Goal: Register for event/course

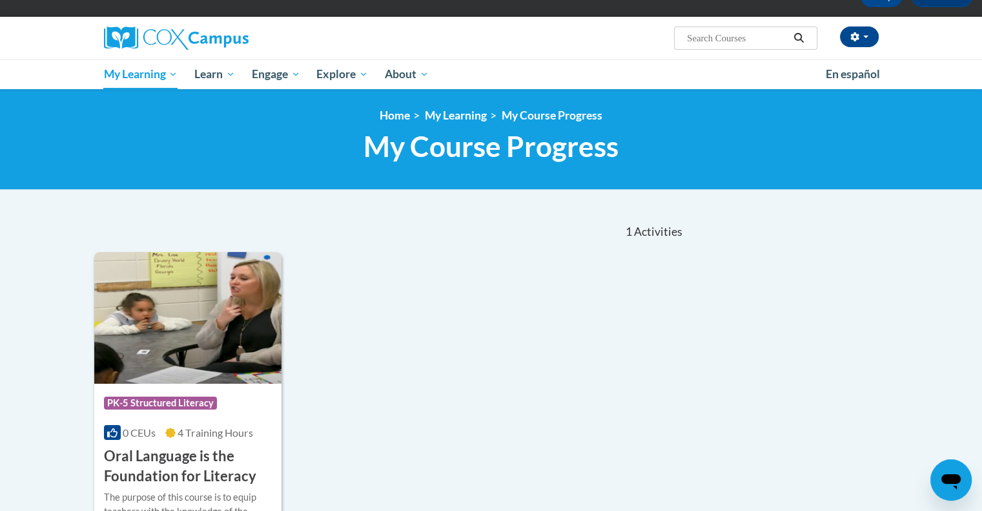
scroll to position [78, 0]
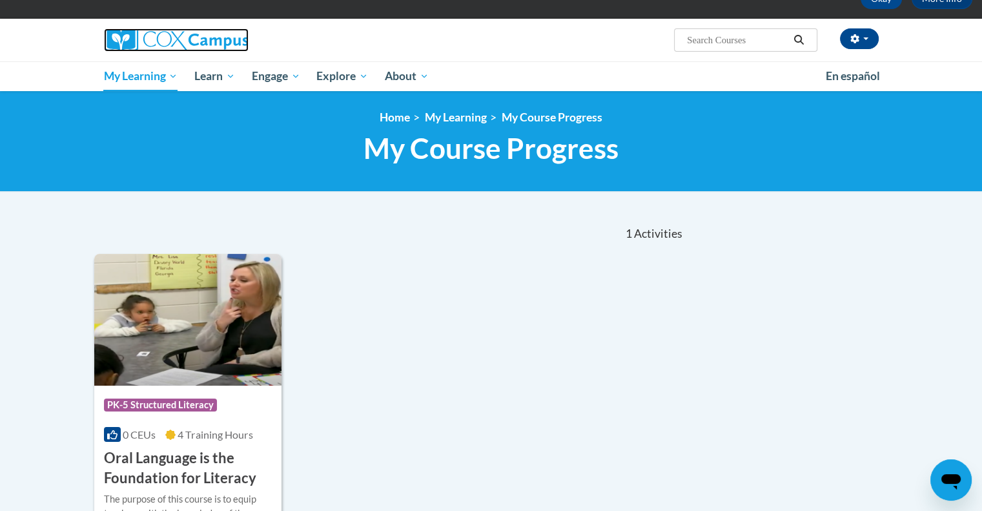
click at [182, 36] on img at bounding box center [176, 39] width 145 height 23
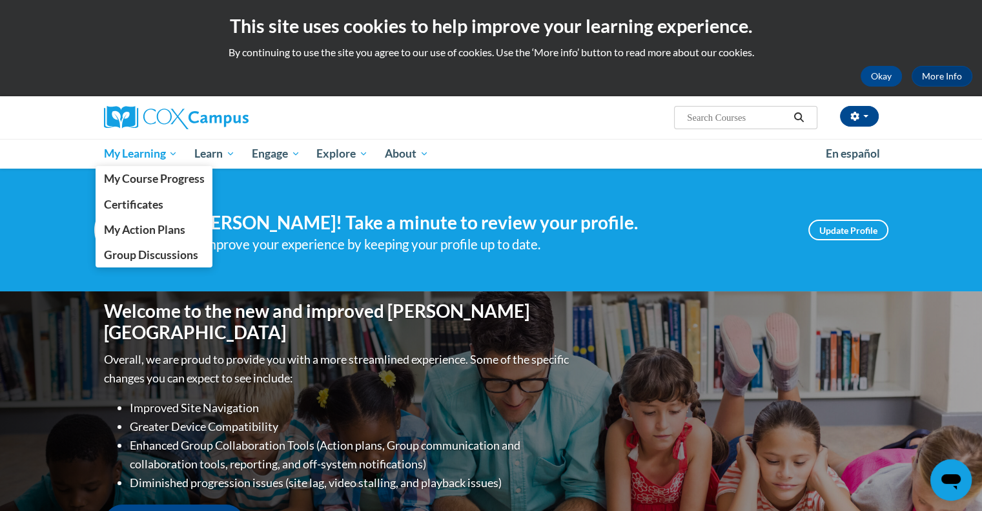
click at [148, 155] on span "My Learning" at bounding box center [140, 154] width 74 height 16
click at [156, 234] on span "My Action Plans" at bounding box center [143, 230] width 81 height 14
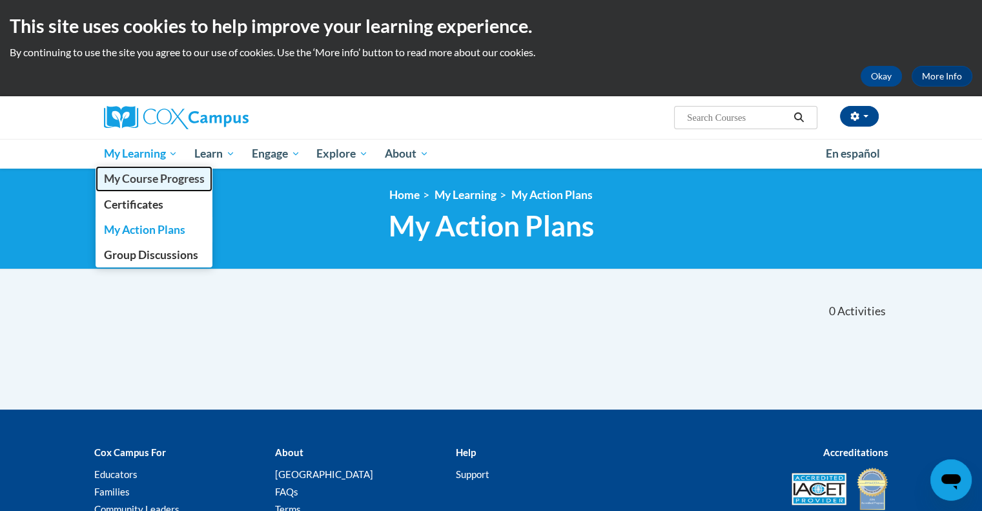
click at [138, 167] on link "My Course Progress" at bounding box center [155, 178] width 118 height 25
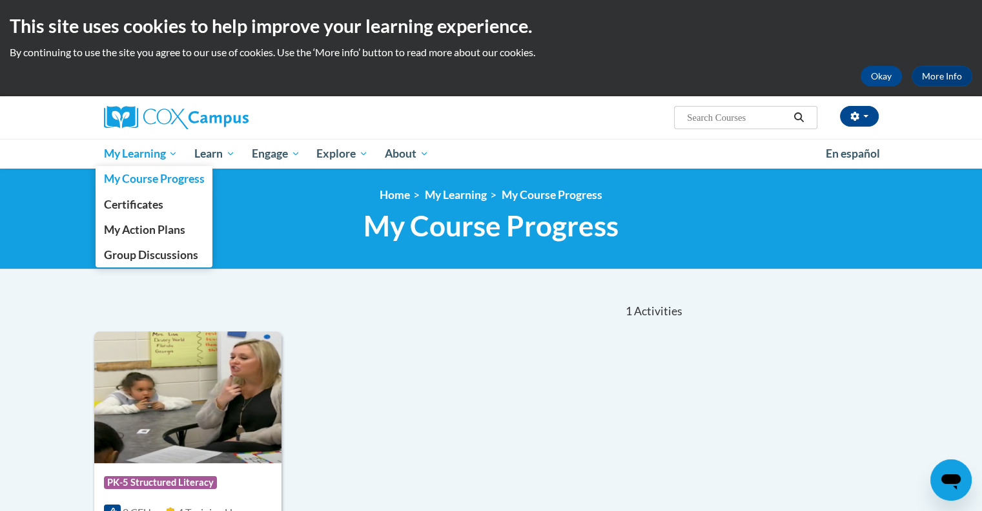
click at [143, 153] on span "My Learning" at bounding box center [140, 154] width 74 height 16
click at [160, 183] on span "My Course Progress" at bounding box center [153, 179] width 101 height 14
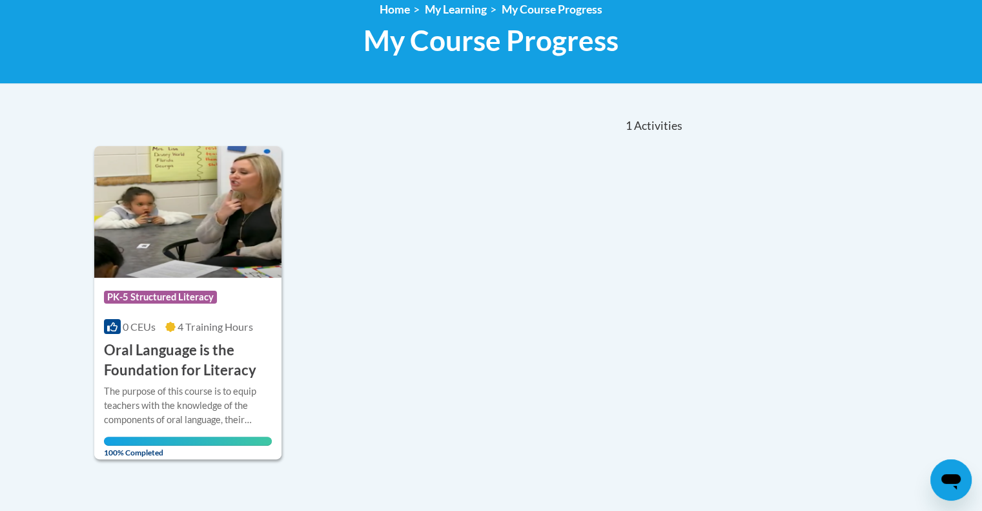
scroll to position [165, 0]
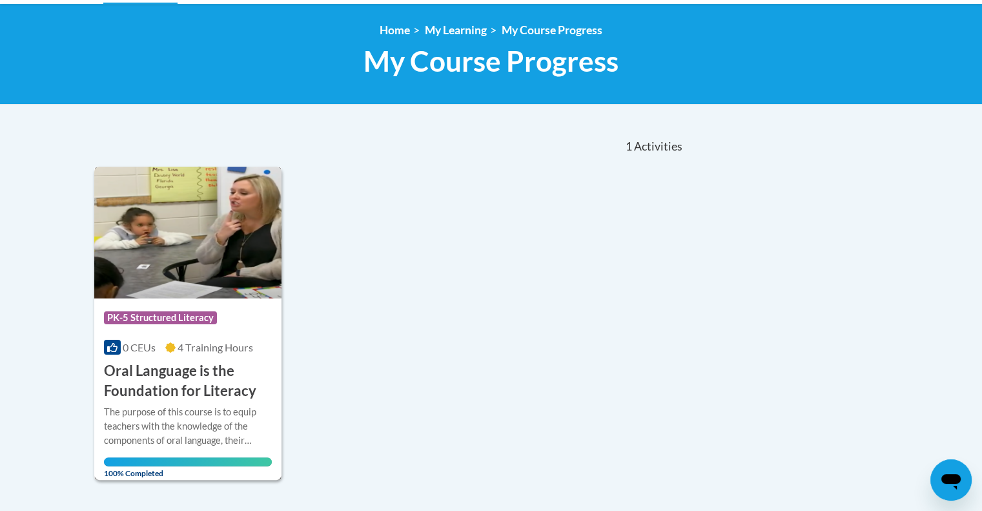
click at [247, 245] on img at bounding box center [188, 233] width 188 height 132
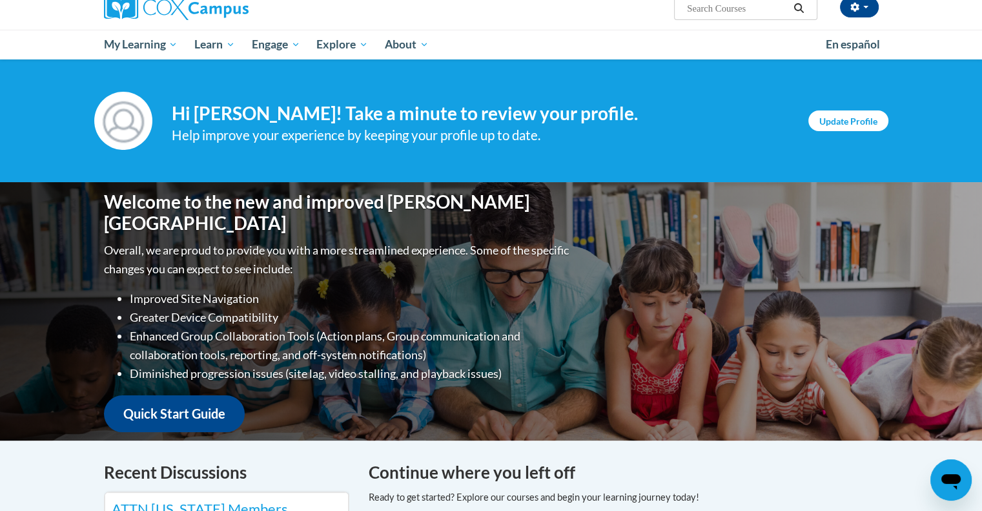
scroll to position [115, 0]
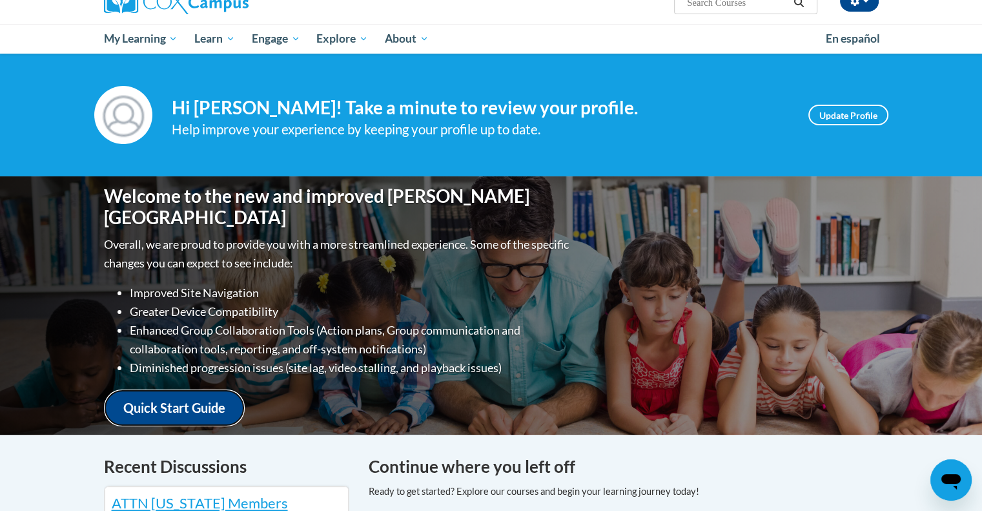
click at [207, 402] on link "Quick Start Guide" at bounding box center [174, 407] width 141 height 37
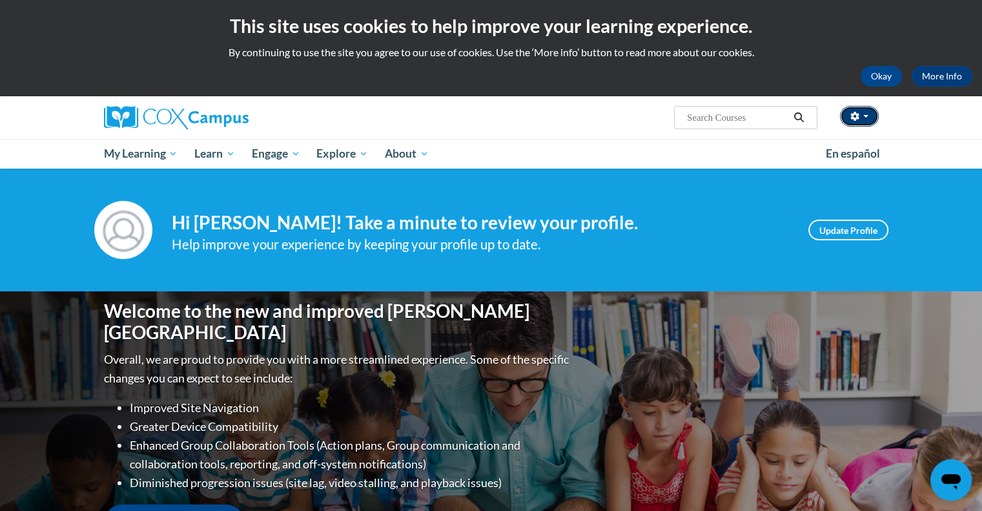
click at [863, 118] on button "button" at bounding box center [859, 116] width 39 height 21
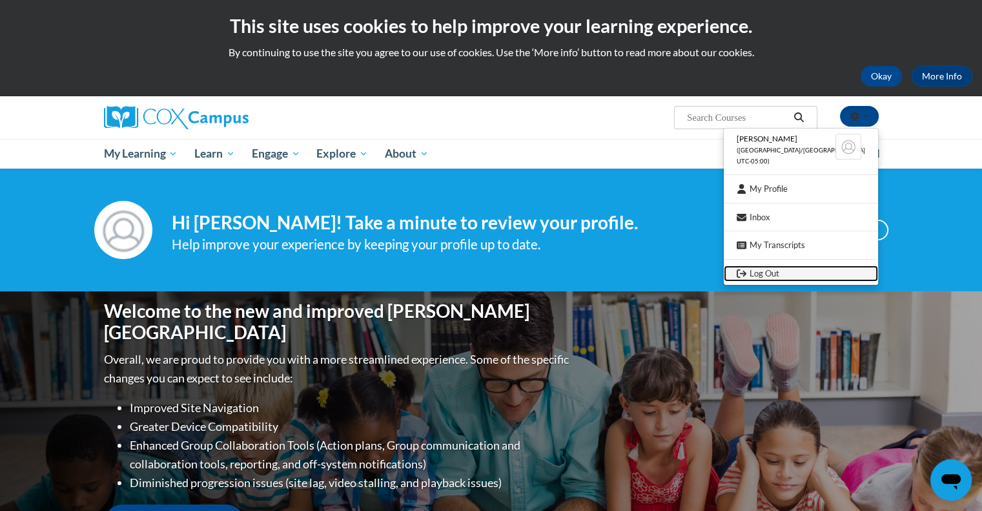
click at [780, 274] on link "Log Out" at bounding box center [801, 273] width 154 height 16
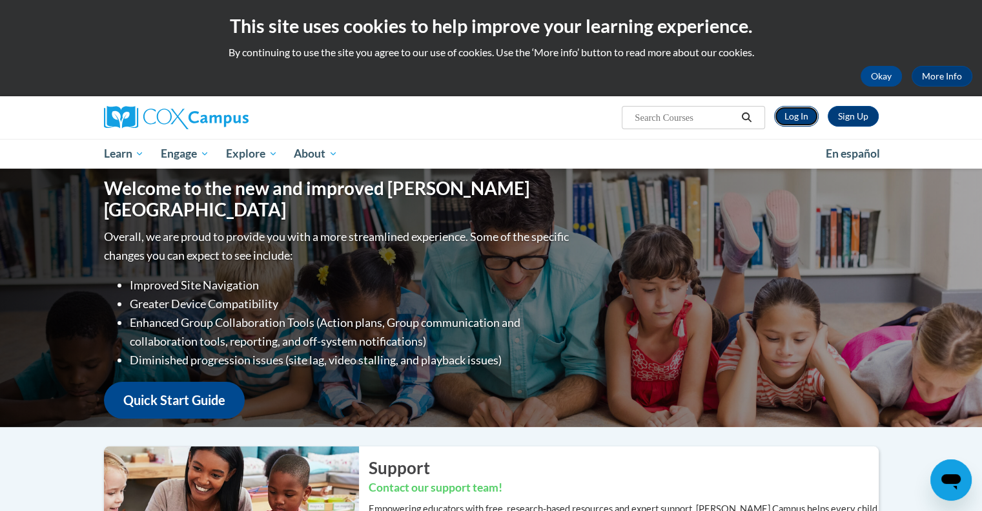
click at [796, 116] on link "Log In" at bounding box center [796, 116] width 45 height 21
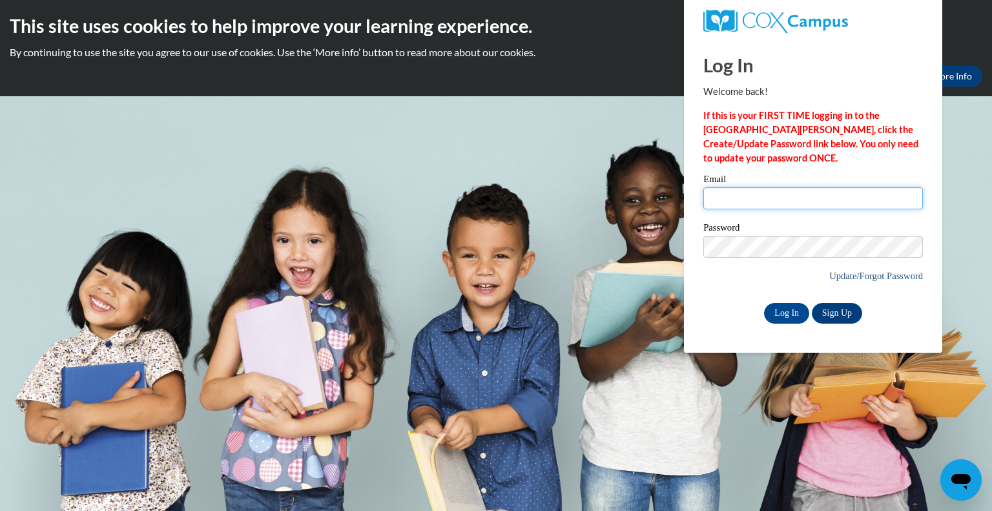
type input "[EMAIL_ADDRESS][DOMAIN_NAME]"
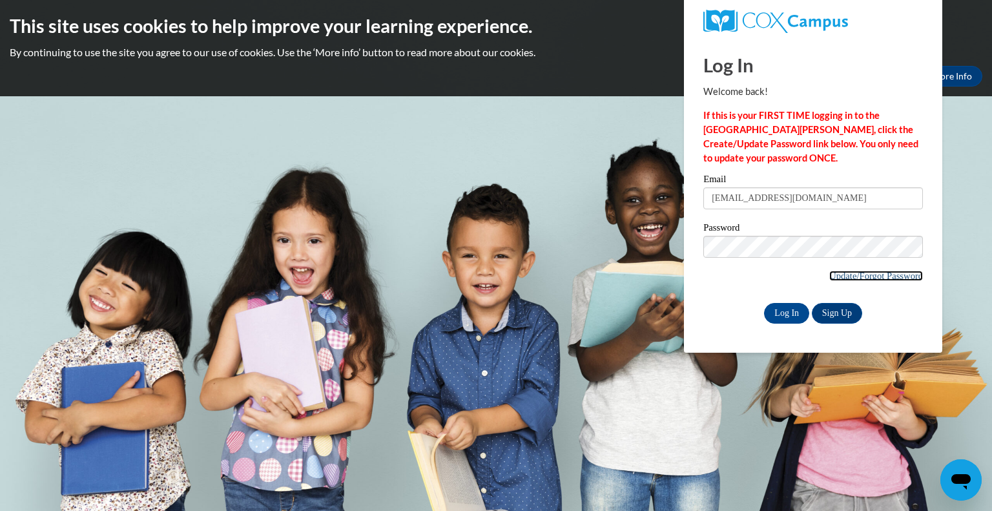
click at [847, 274] on link "Update/Forgot Password" at bounding box center [876, 276] width 94 height 10
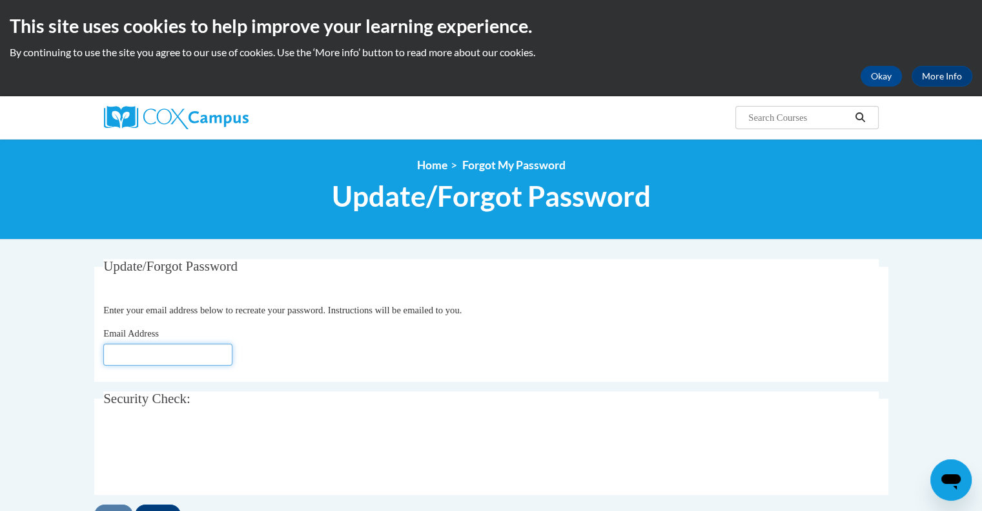
click at [198, 357] on input "Email Address" at bounding box center [167, 355] width 129 height 22
type input "[EMAIL_ADDRESS][DOMAIN_NAME]"
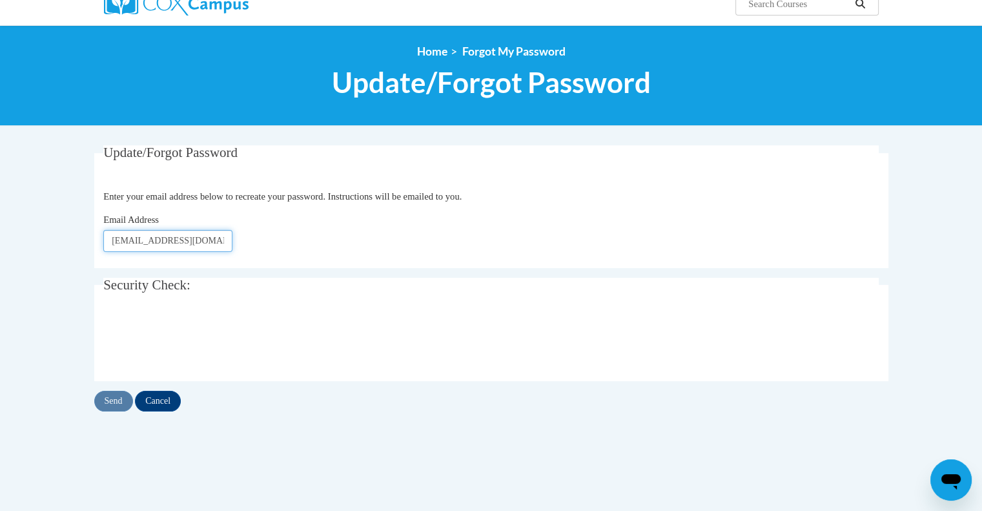
scroll to position [119, 0]
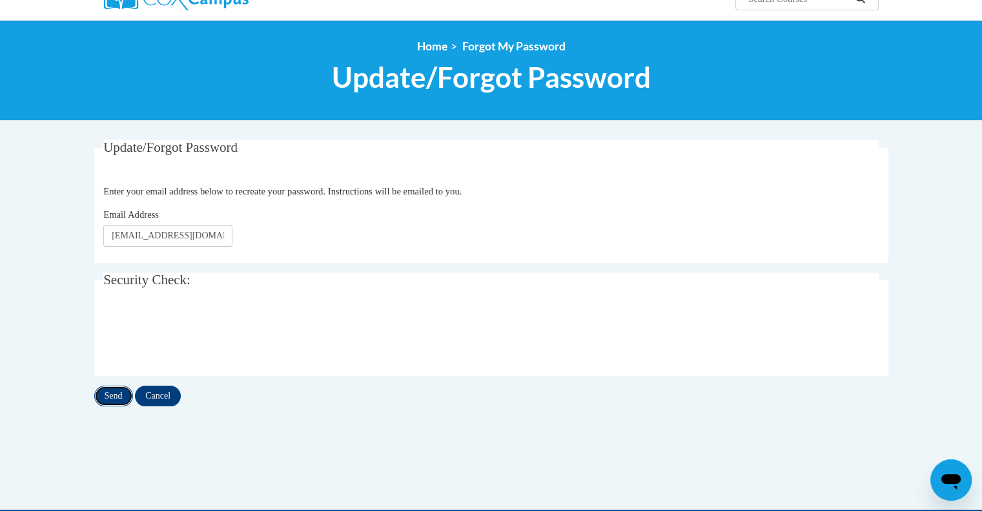
click at [111, 398] on input "Send" at bounding box center [113, 396] width 39 height 21
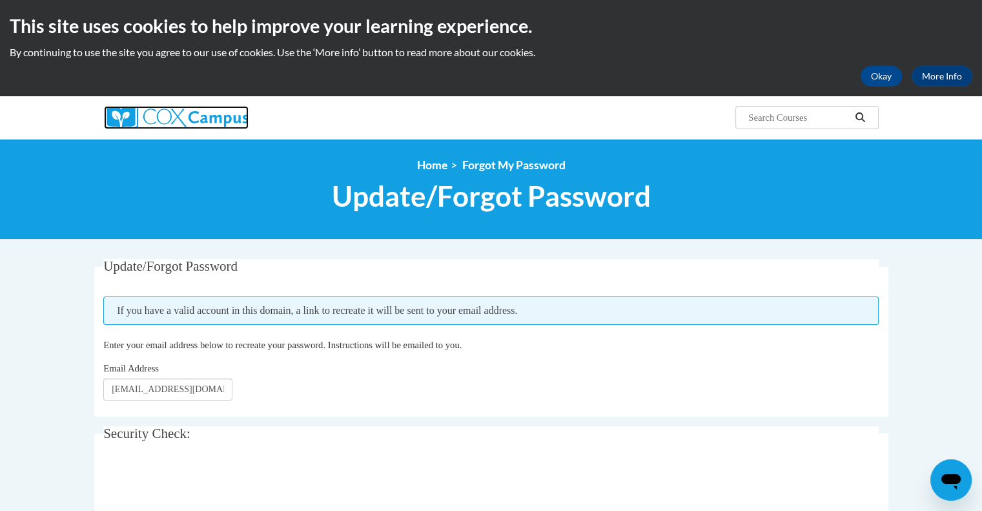
click at [206, 114] on img at bounding box center [176, 117] width 145 height 23
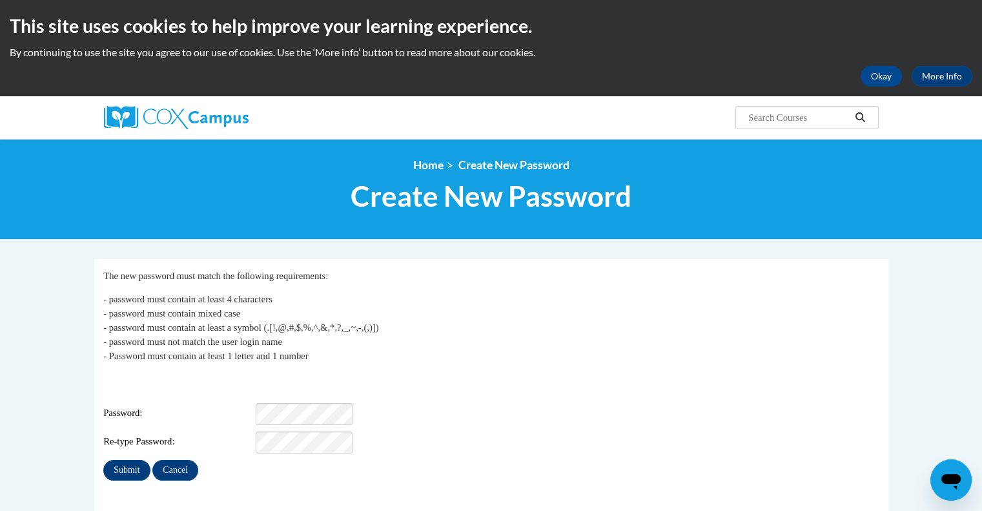
click at [602, 310] on p "- password must contain at least 4 characters - password must contain mixed cas…" at bounding box center [491, 327] width 776 height 71
click at [555, 403] on div "Password: Medium" at bounding box center [491, 414] width 776 height 22
click at [127, 465] on input "Submit" at bounding box center [126, 470] width 47 height 21
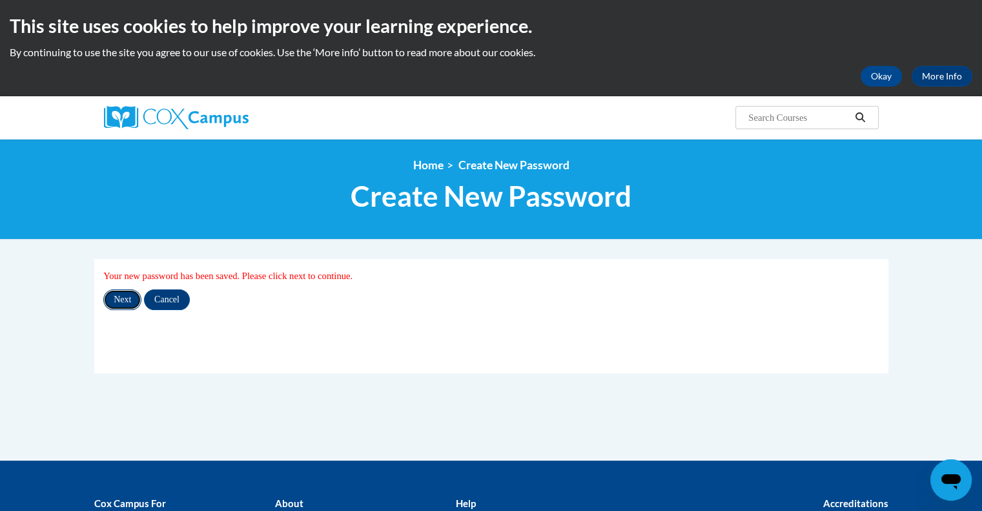
click at [129, 305] on input "Next" at bounding box center [122, 299] width 38 height 21
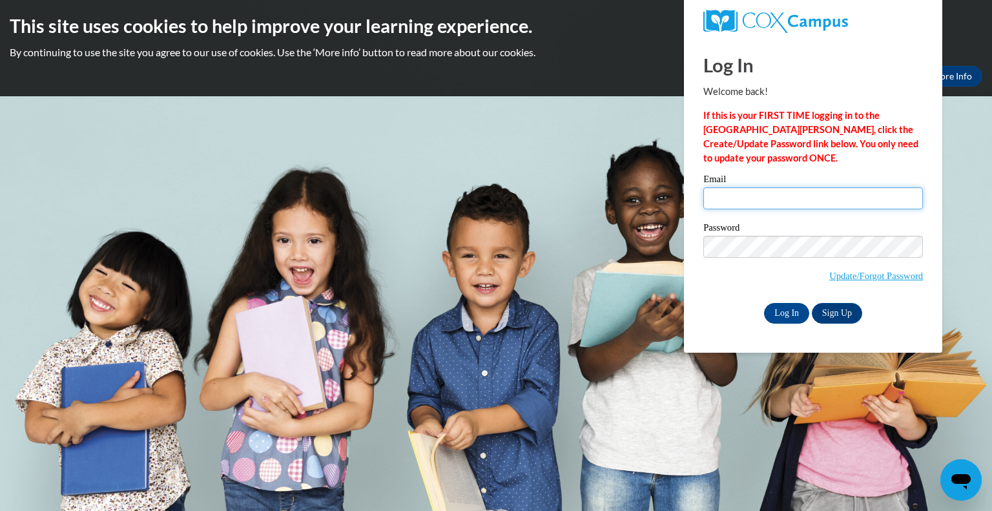
type input "[EMAIL_ADDRESS][DOMAIN_NAME]"
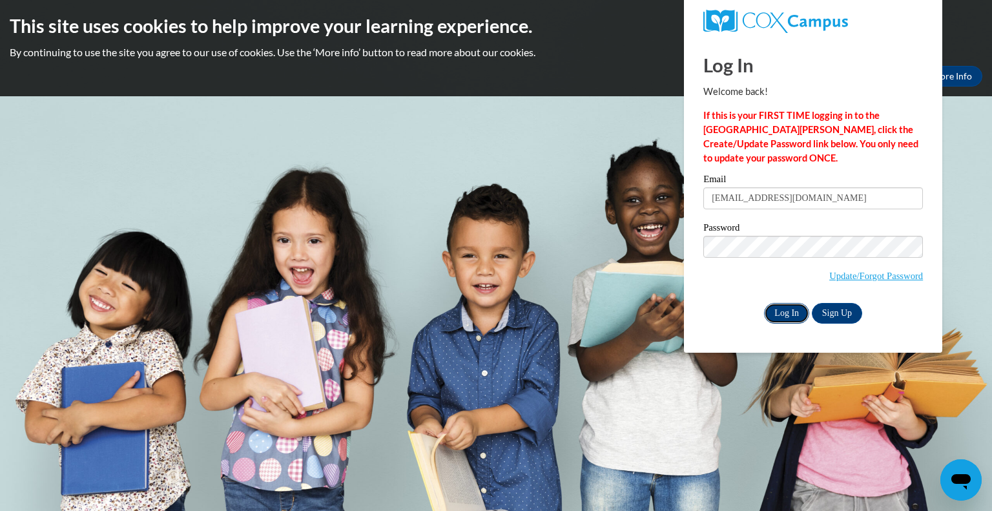
click at [789, 316] on input "Log In" at bounding box center [786, 313] width 45 height 21
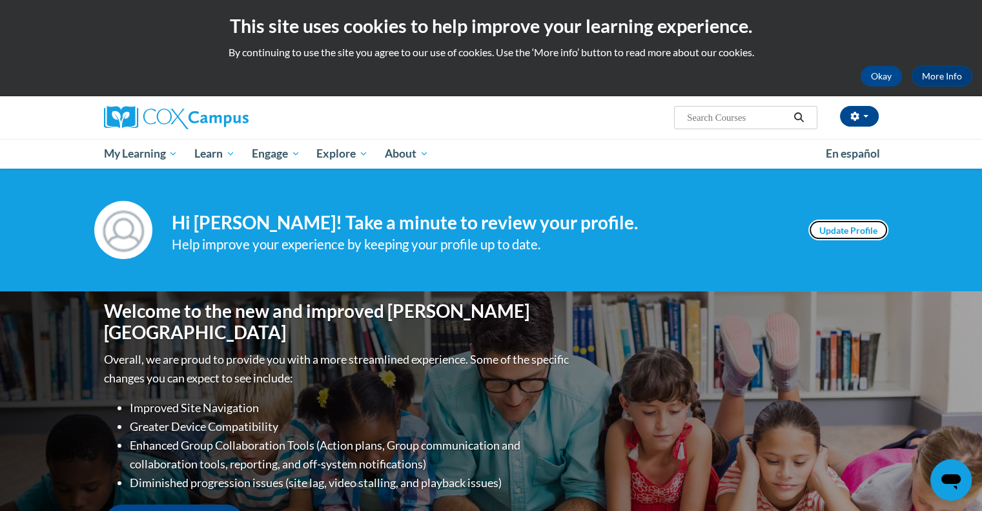
click at [853, 230] on link "Update Profile" at bounding box center [849, 230] width 80 height 21
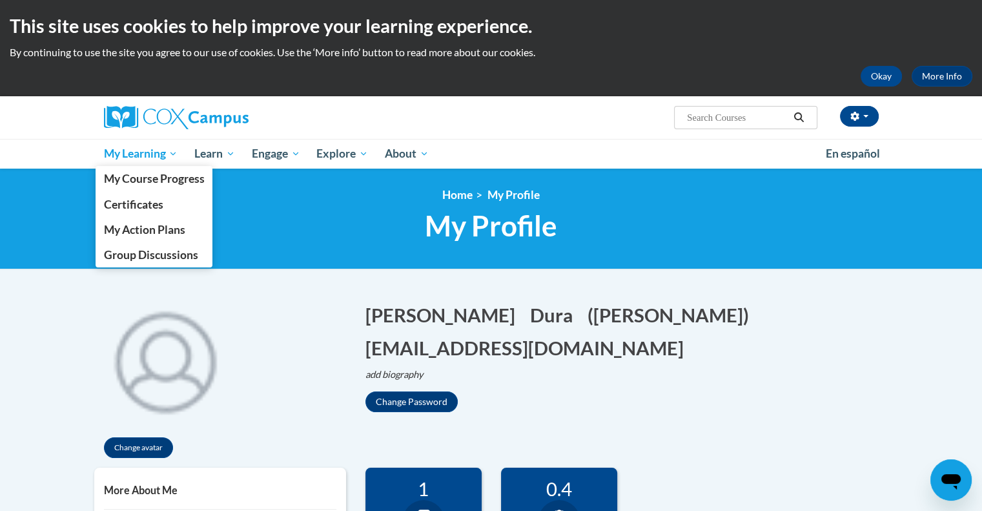
click at [130, 153] on span "My Learning" at bounding box center [140, 154] width 74 height 16
click at [178, 189] on link "My Course Progress" at bounding box center [155, 178] width 118 height 25
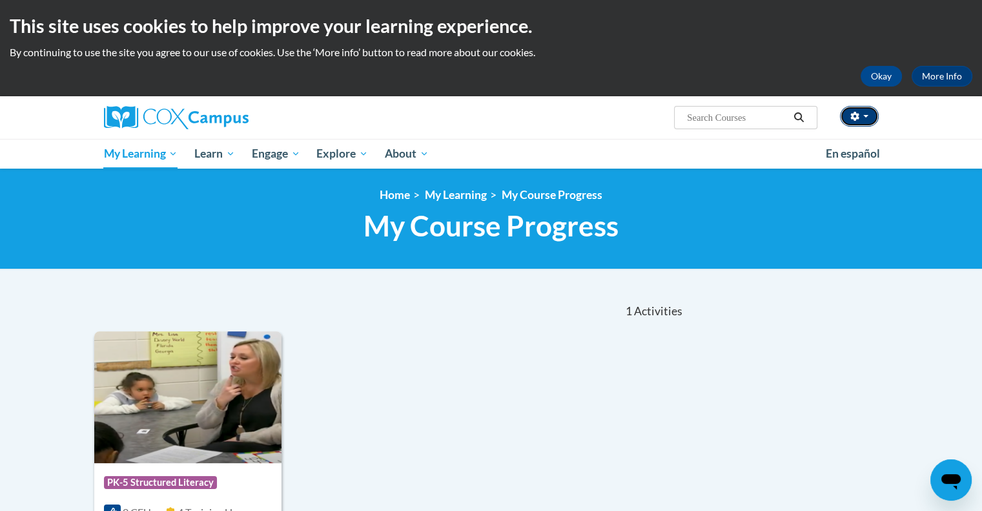
click at [869, 121] on button "button" at bounding box center [859, 116] width 39 height 21
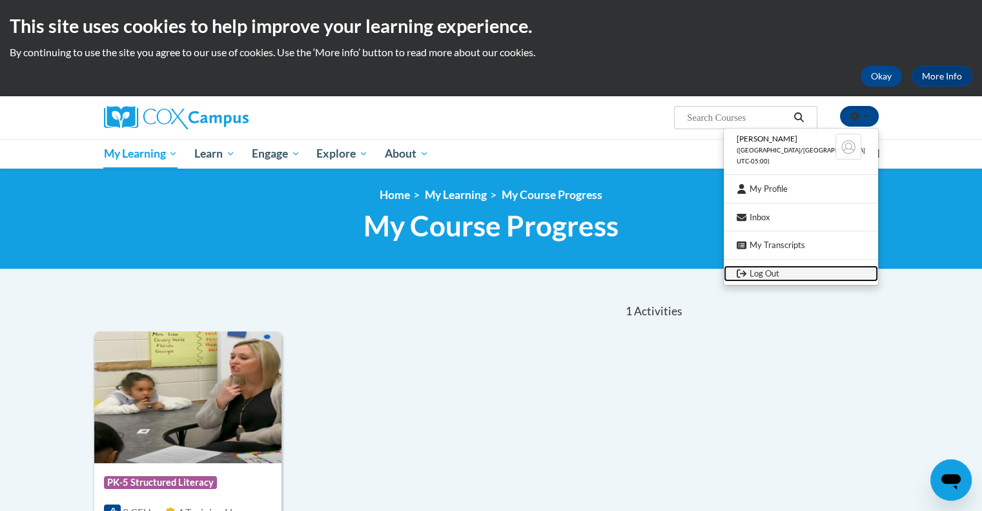
click at [781, 273] on link "Log Out" at bounding box center [801, 273] width 154 height 16
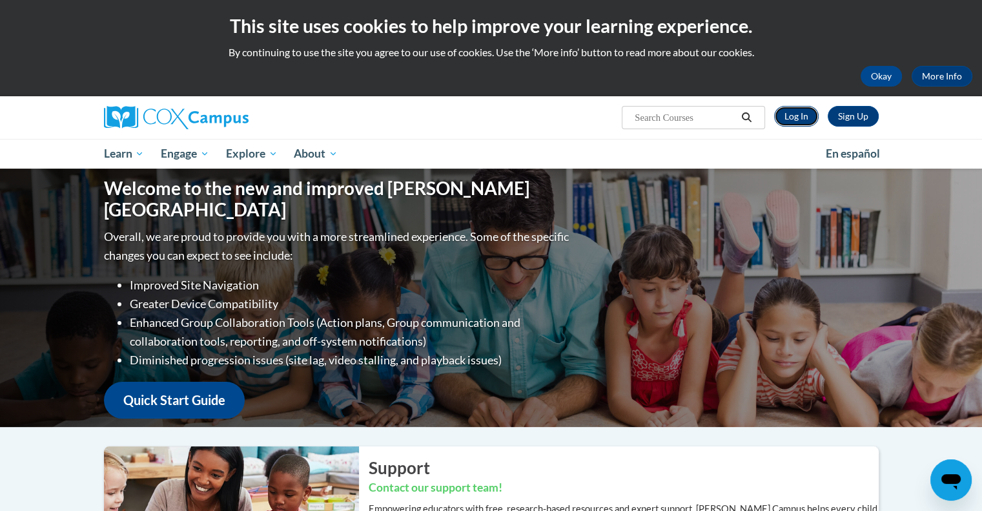
click at [801, 116] on link "Log In" at bounding box center [796, 116] width 45 height 21
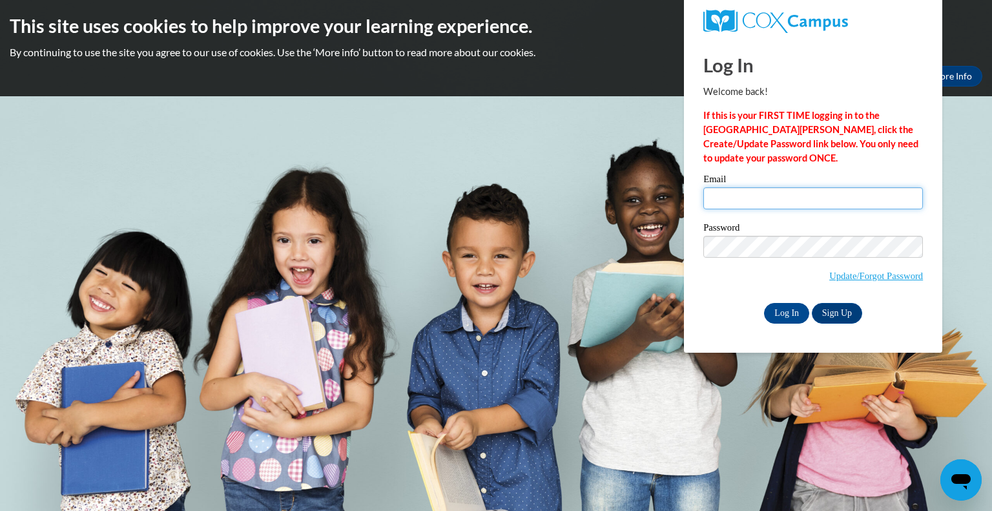
type input "[EMAIL_ADDRESS][DOMAIN_NAME]"
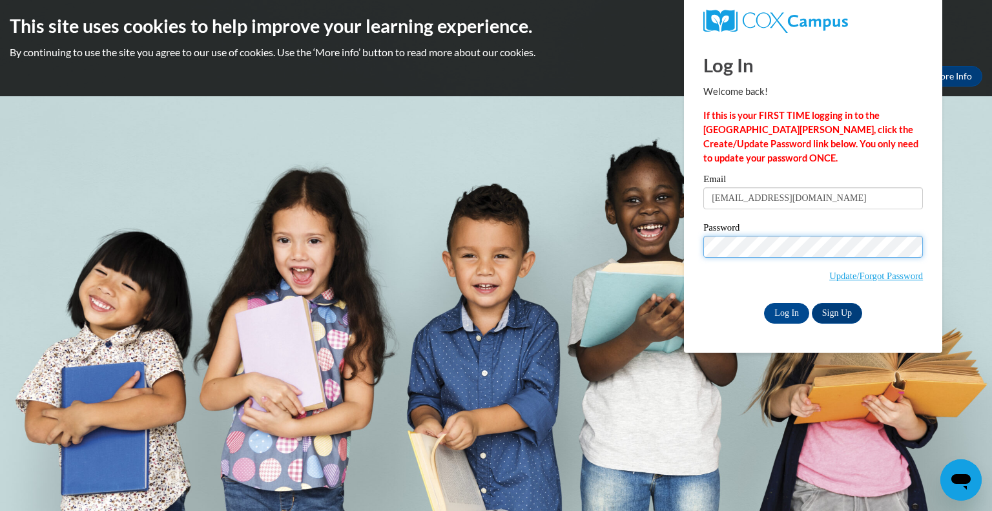
click at [696, 253] on div "Please enter your email! Please enter your password! Email [EMAIL_ADDRESS][DOMA…" at bounding box center [813, 248] width 239 height 149
click at [715, 294] on div "Password Update/Forgot Password" at bounding box center [813, 261] width 220 height 76
click at [783, 320] on input "Log In" at bounding box center [786, 313] width 45 height 21
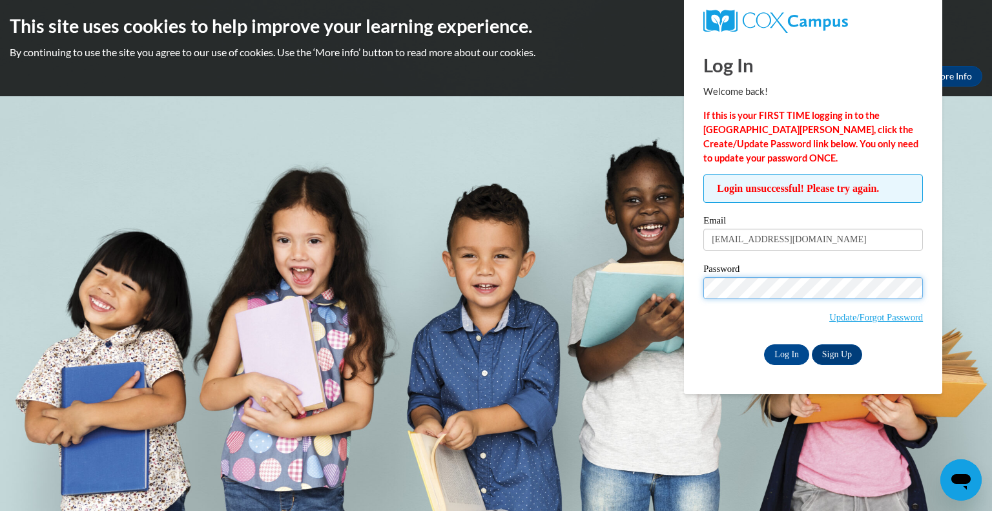
click at [636, 293] on body "This site uses cookies to help improve your learning experience. By continuing …" at bounding box center [496, 255] width 992 height 511
click at [791, 358] on input "Log In" at bounding box center [786, 354] width 45 height 21
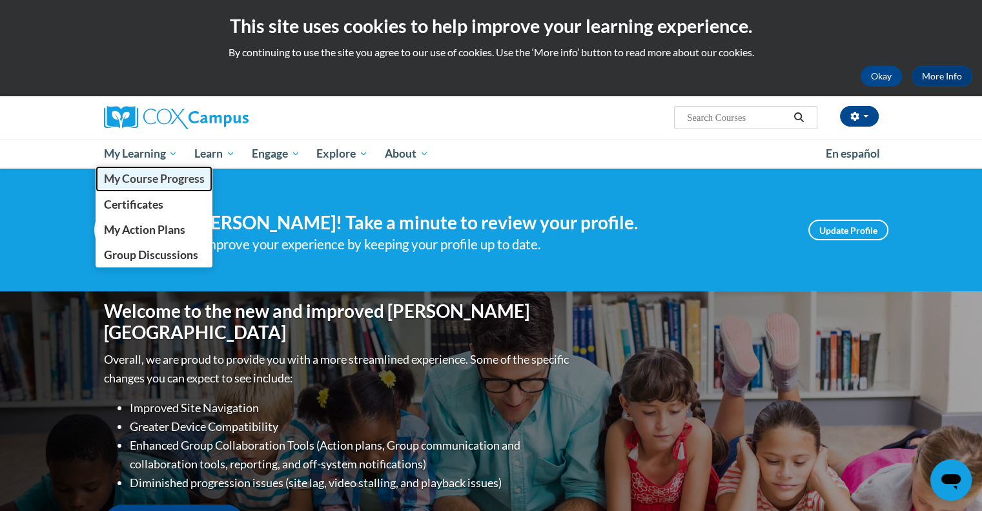
click at [160, 180] on span "My Course Progress" at bounding box center [153, 179] width 101 height 14
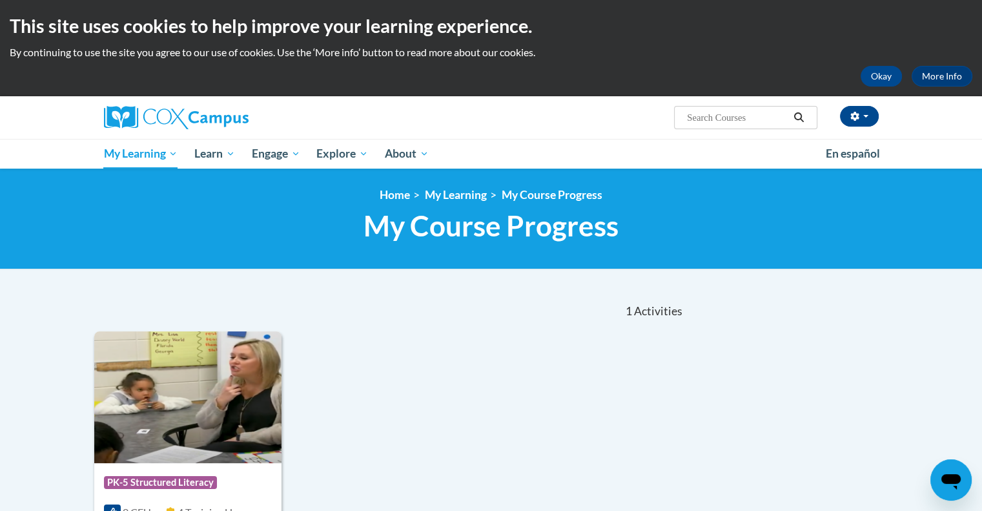
click at [658, 316] on span "Activities" at bounding box center [658, 311] width 48 height 14
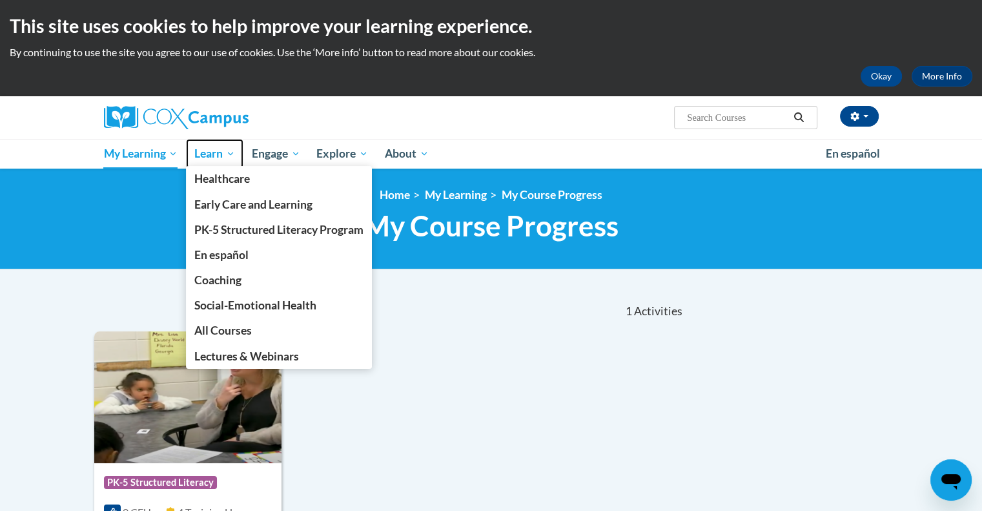
click at [215, 150] on span "Learn" at bounding box center [214, 154] width 41 height 16
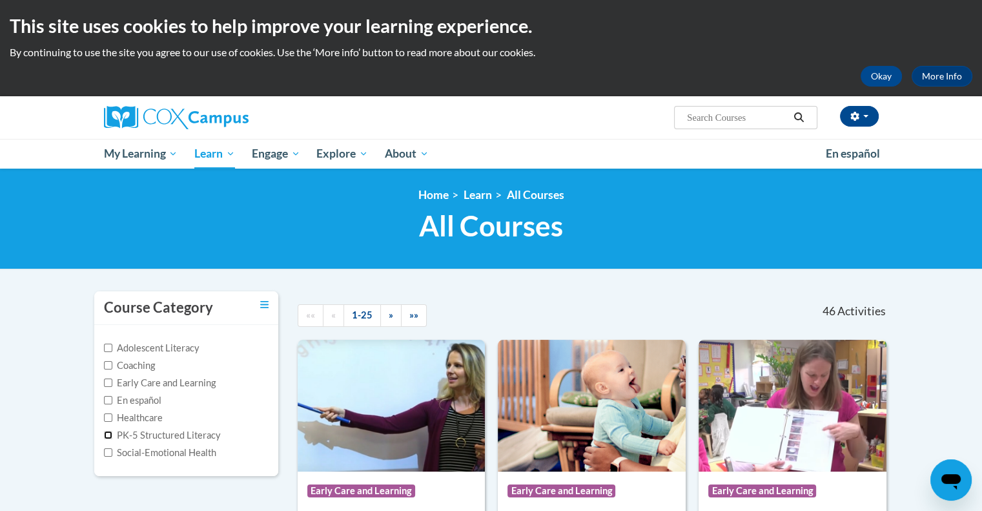
click at [106, 433] on input "PK-5 Structured Literacy" at bounding box center [108, 435] width 8 height 8
checkbox input "true"
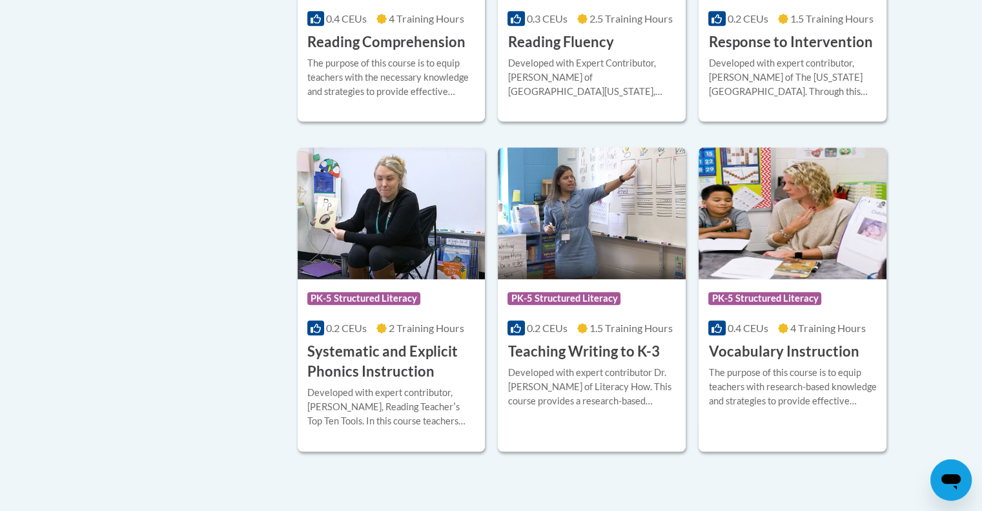
scroll to position [1175, 0]
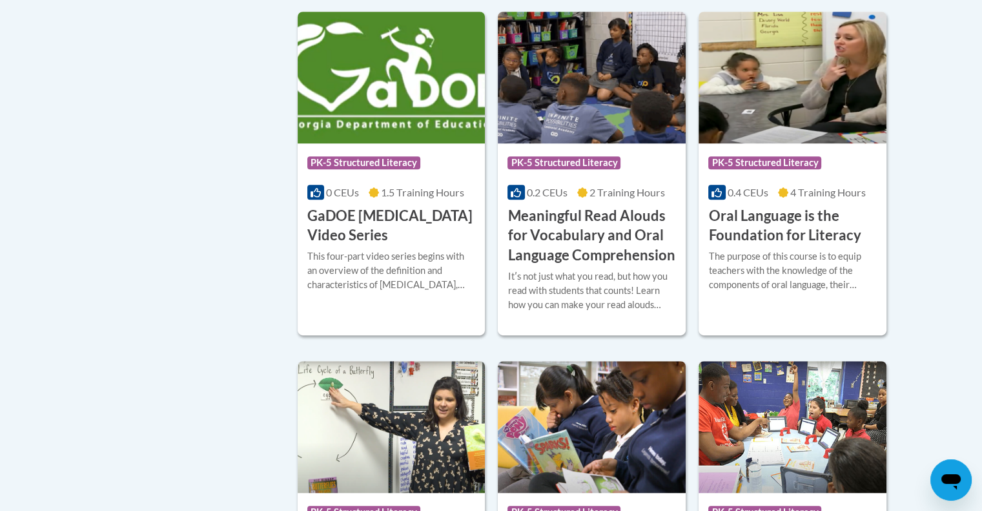
scroll to position [650, 0]
click at [584, 268] on div at bounding box center [592, 268] width 169 height 1
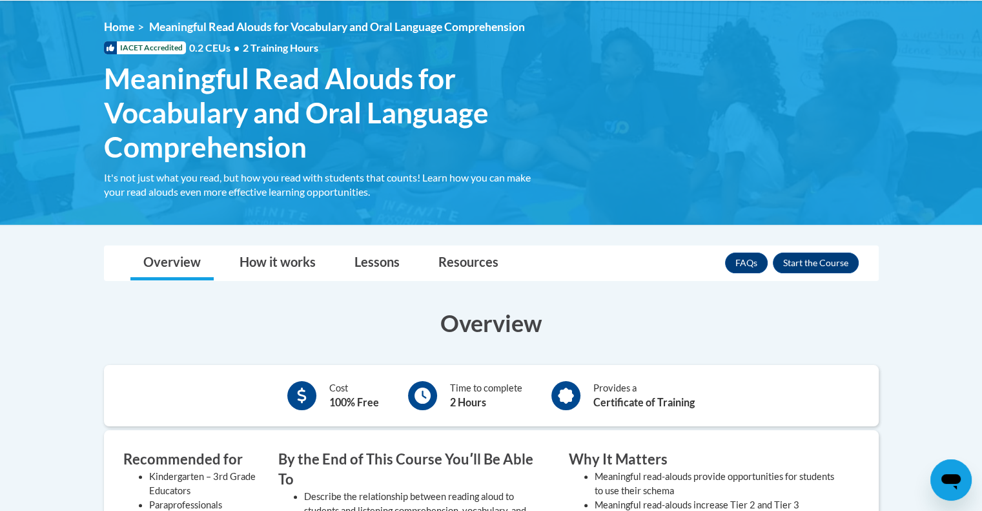
scroll to position [169, 0]
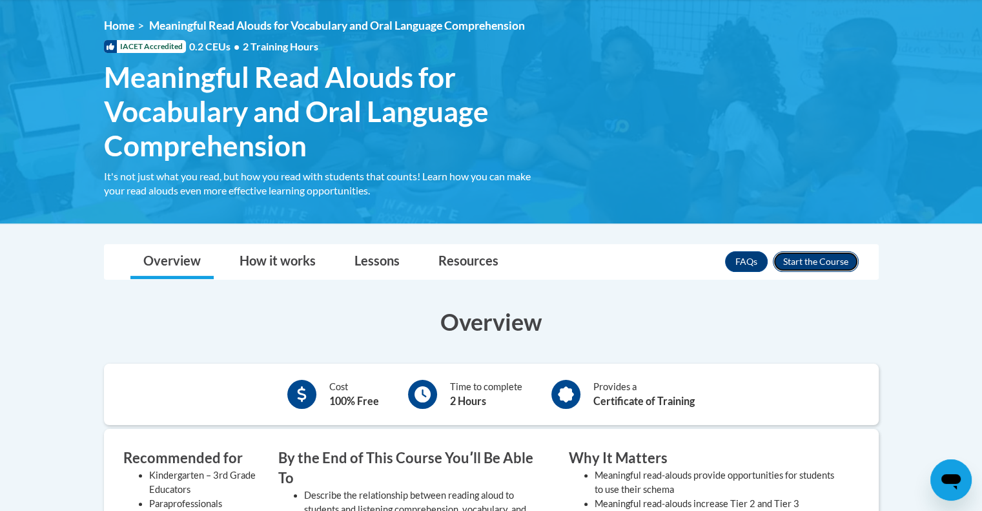
click at [832, 258] on button "Enroll" at bounding box center [816, 261] width 86 height 21
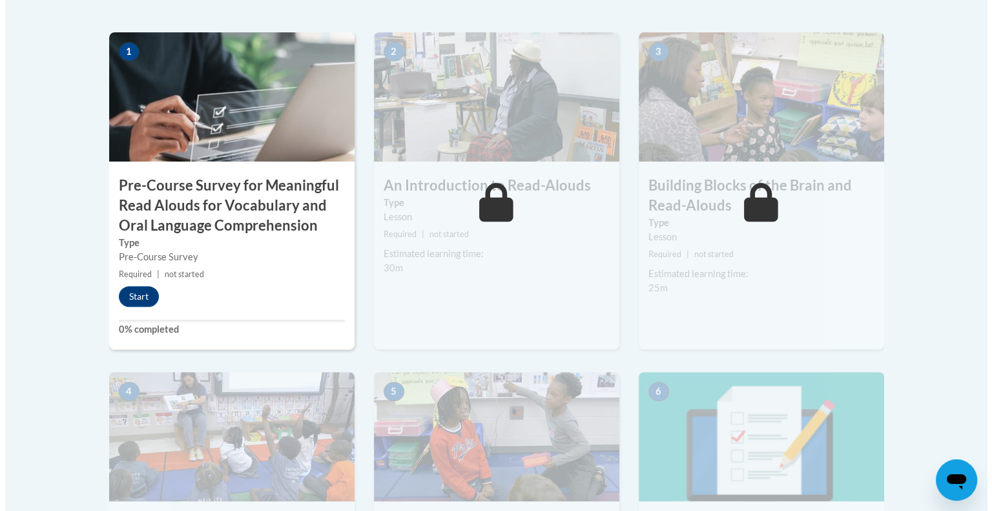
scroll to position [431, 0]
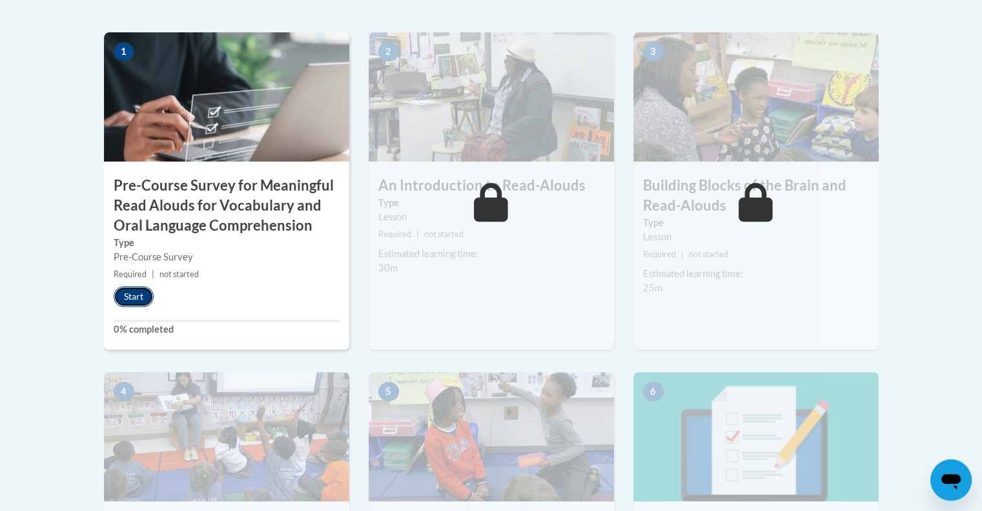
click at [135, 289] on button "Start" at bounding box center [134, 296] width 40 height 21
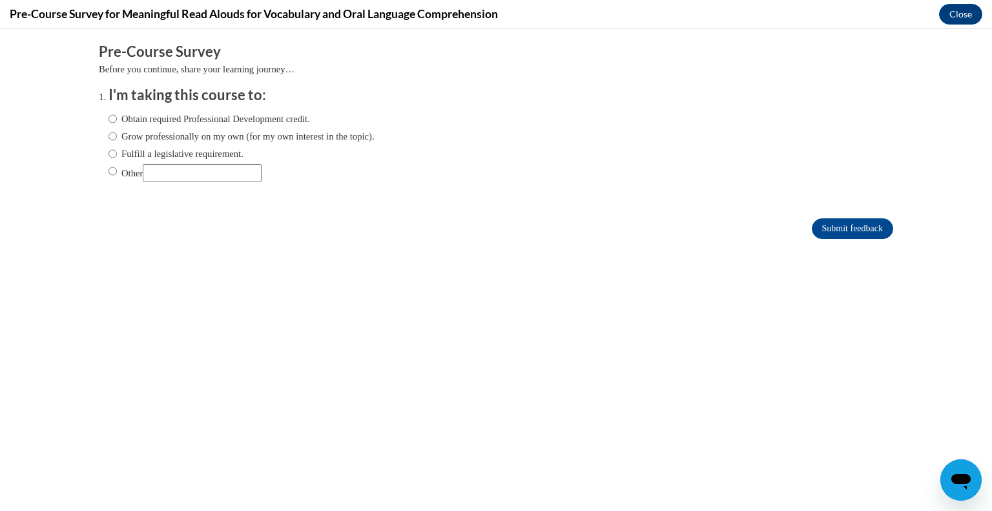
scroll to position [0, 0]
click at [109, 154] on input "Fulfill a legislative requirement." at bounding box center [113, 154] width 8 height 14
radio input "true"
click at [853, 225] on input "Submit feedback" at bounding box center [852, 228] width 81 height 21
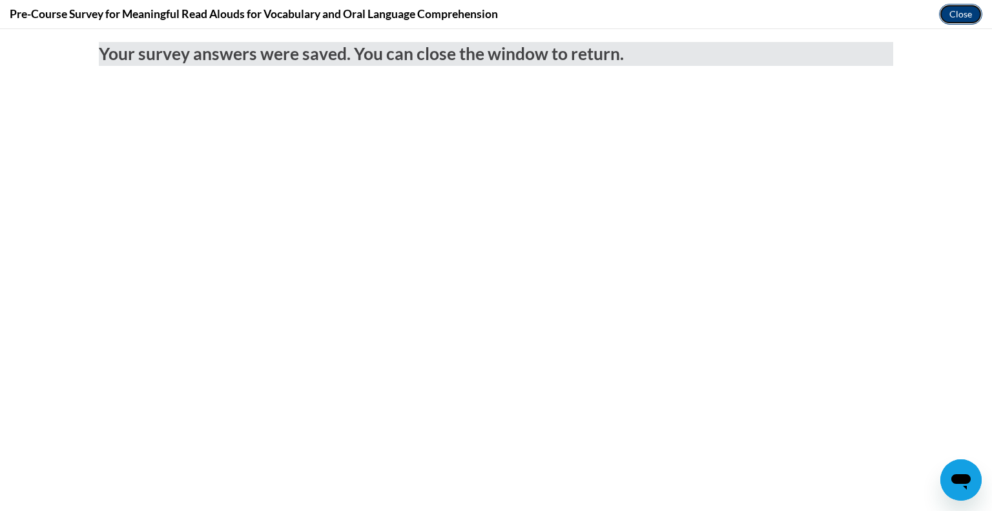
click at [970, 16] on button "Close" at bounding box center [960, 14] width 43 height 21
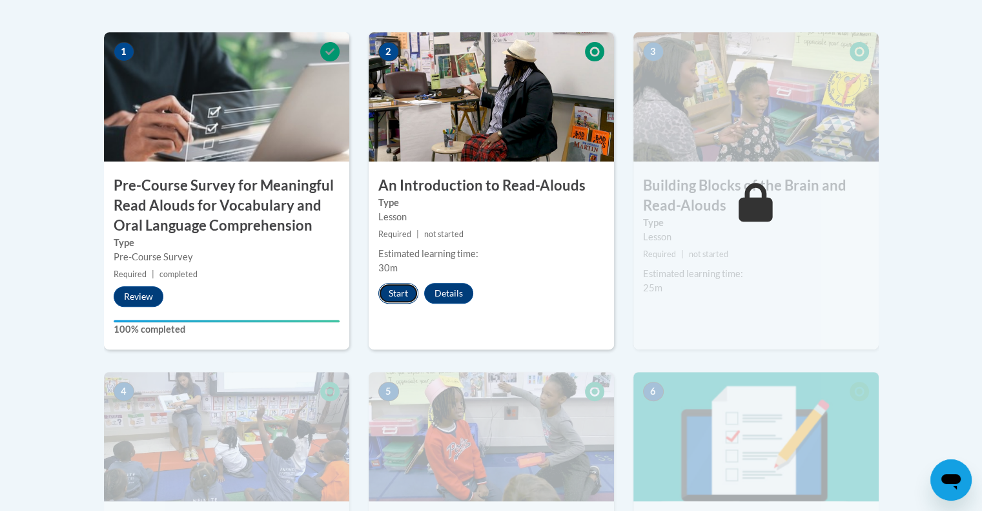
click at [395, 291] on button "Start" at bounding box center [398, 293] width 40 height 21
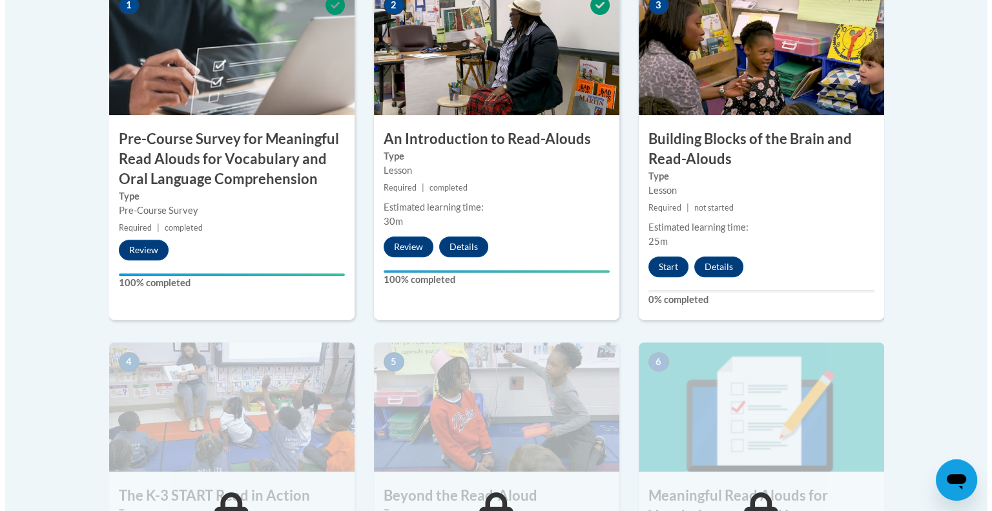
scroll to position [477, 0]
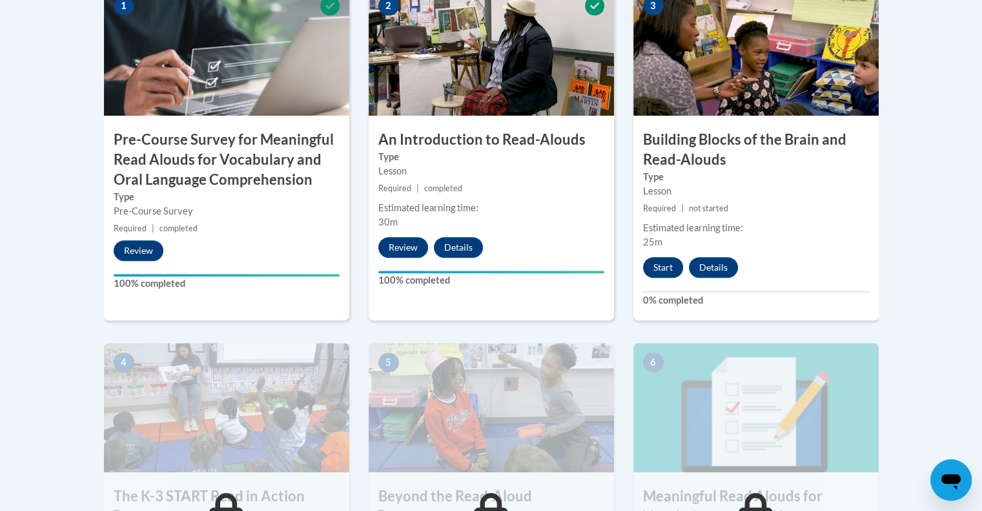
click at [663, 268] on button "Start" at bounding box center [663, 267] width 40 height 21
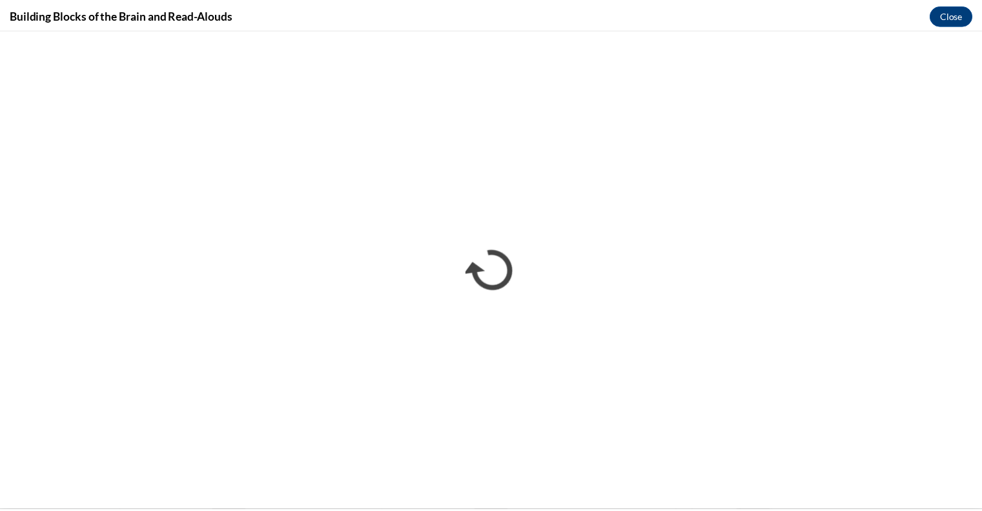
scroll to position [0, 0]
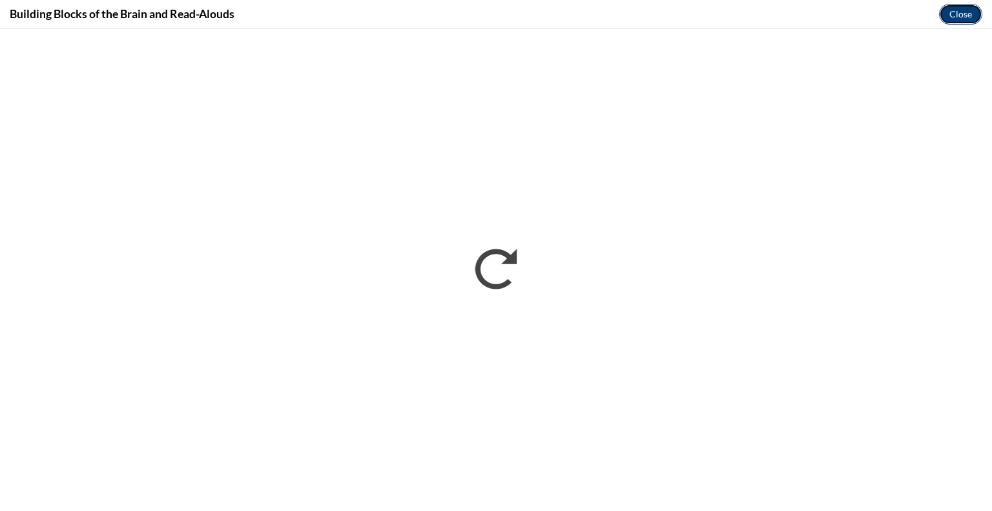
click at [975, 18] on button "Close" at bounding box center [960, 14] width 43 height 21
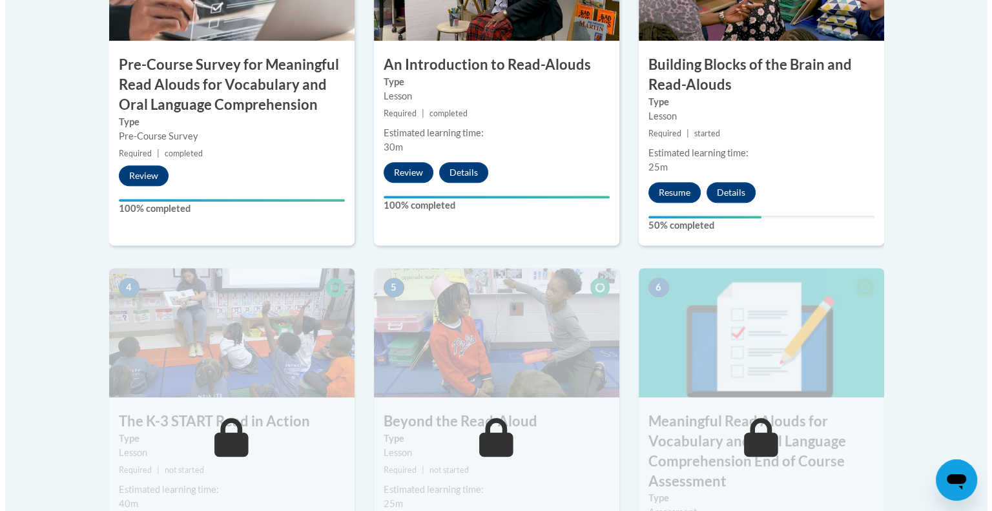
scroll to position [549, 0]
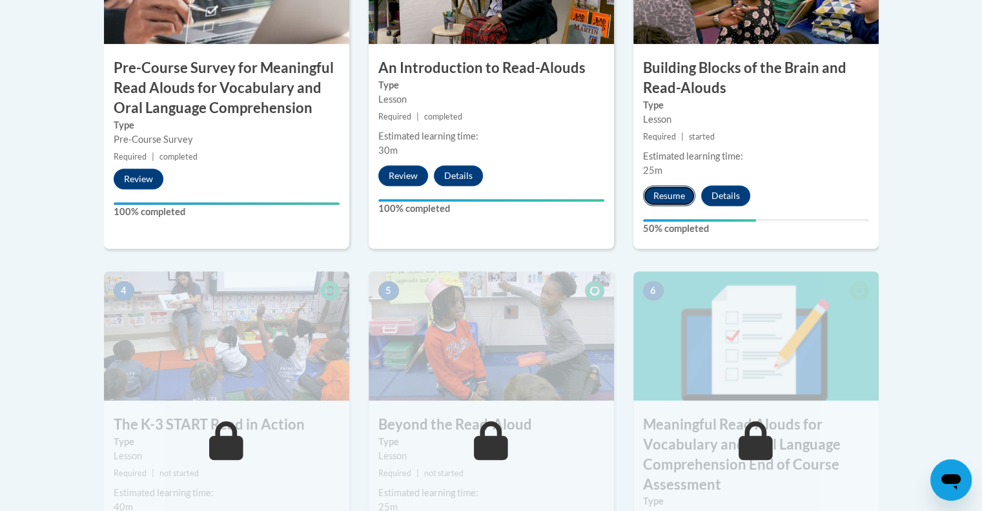
click at [672, 191] on button "Resume" at bounding box center [669, 195] width 52 height 21
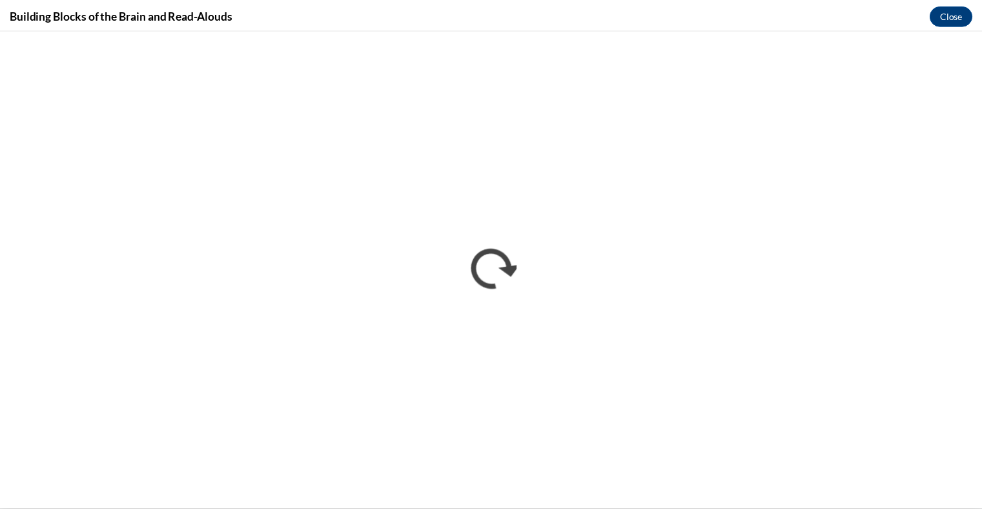
scroll to position [0, 0]
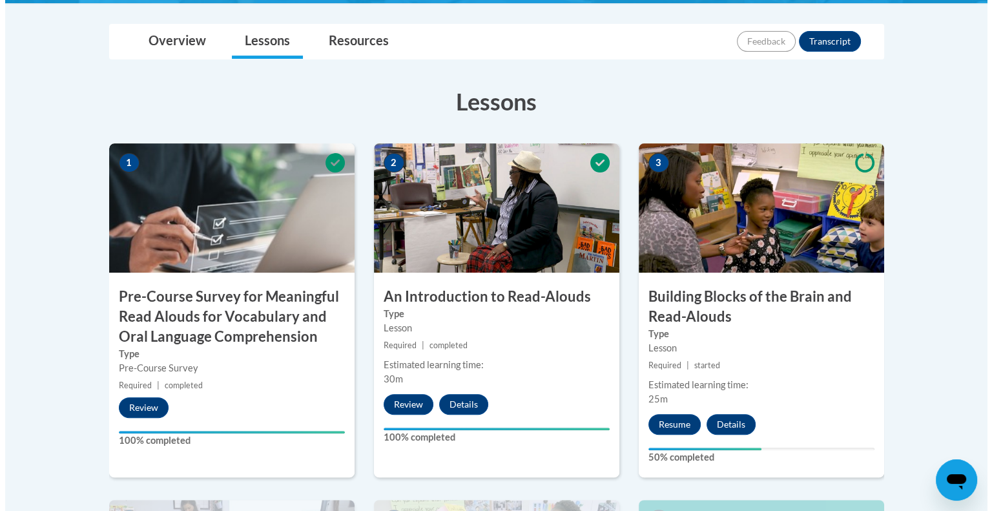
scroll to position [314, 0]
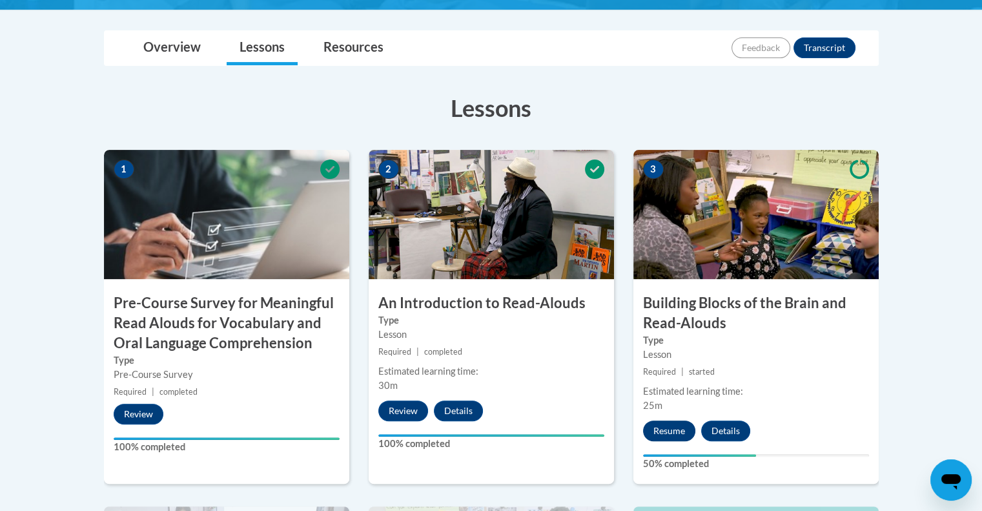
click at [672, 433] on button "Resume" at bounding box center [669, 430] width 52 height 21
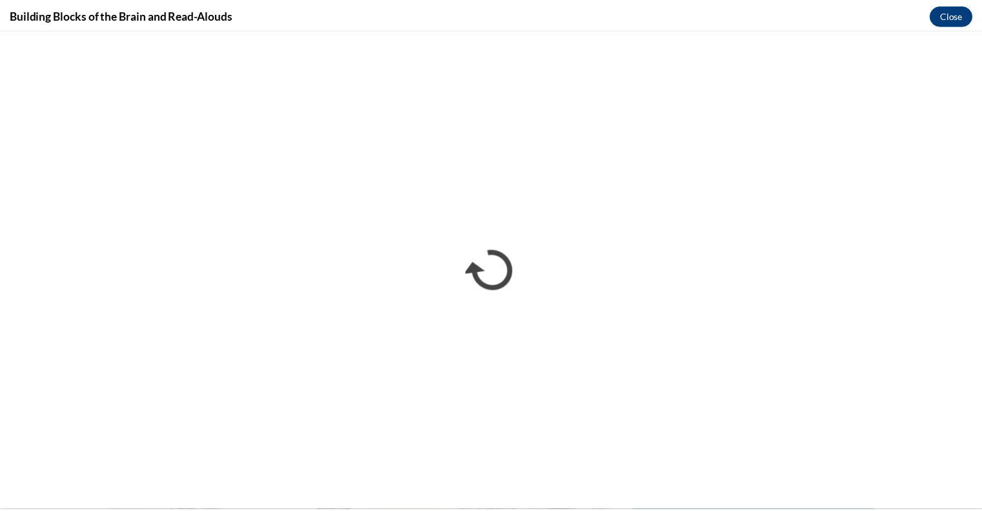
scroll to position [0, 0]
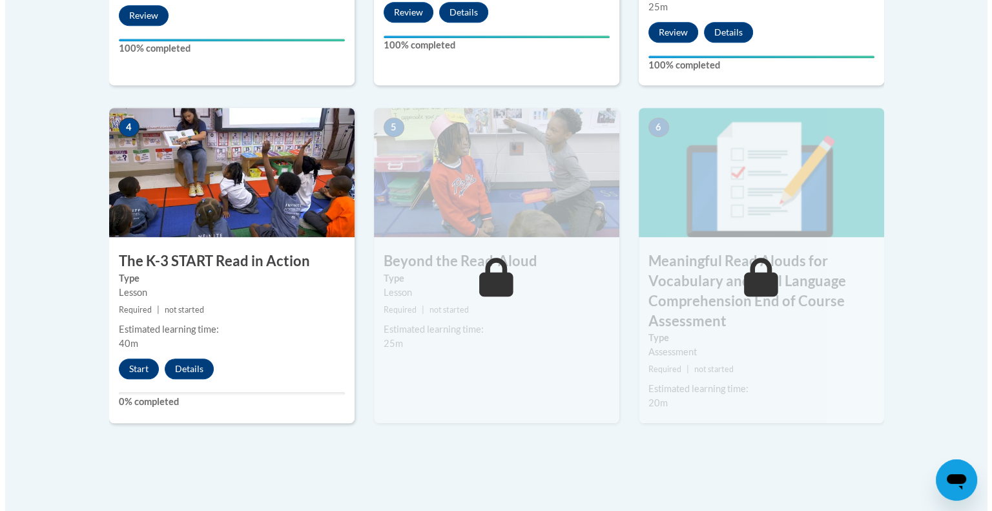
scroll to position [715, 0]
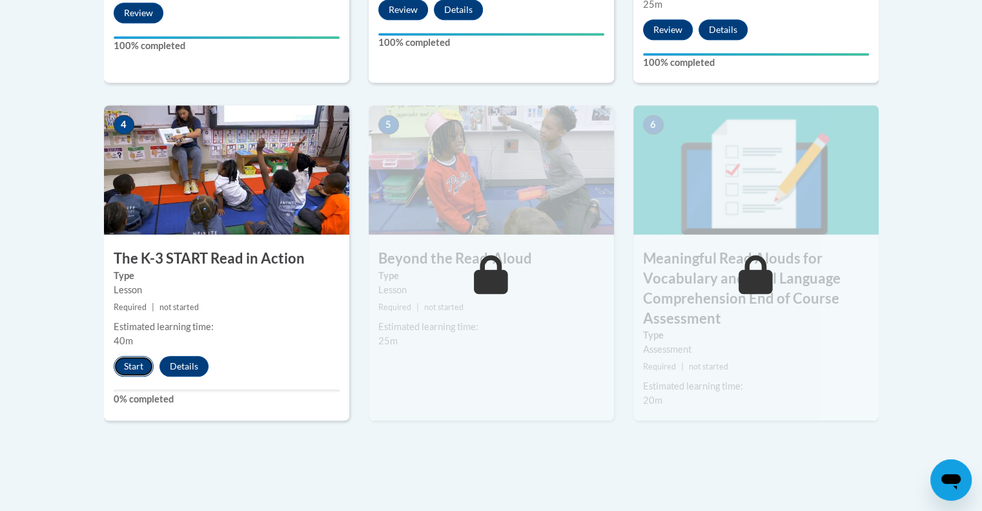
click at [137, 366] on button "Start" at bounding box center [134, 366] width 40 height 21
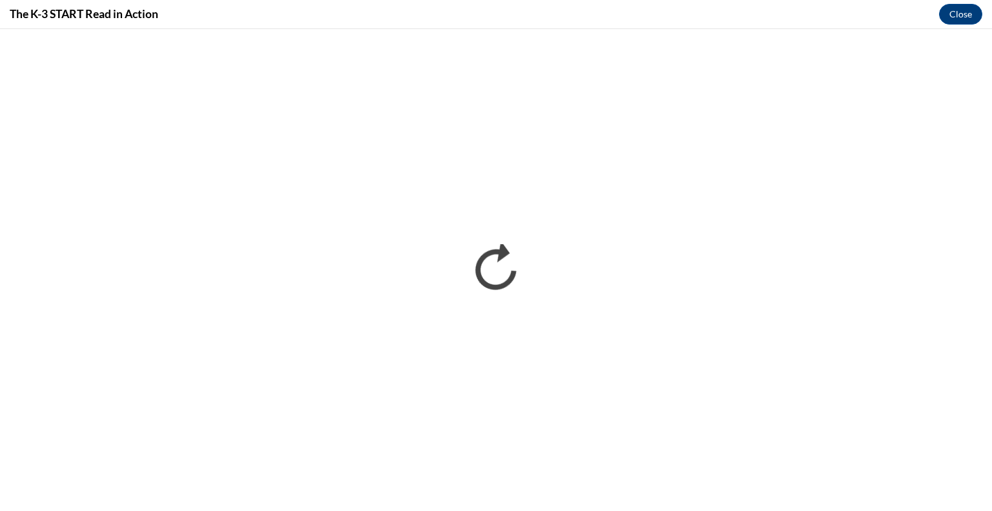
scroll to position [0, 0]
